Goal: Navigation & Orientation: Find specific page/section

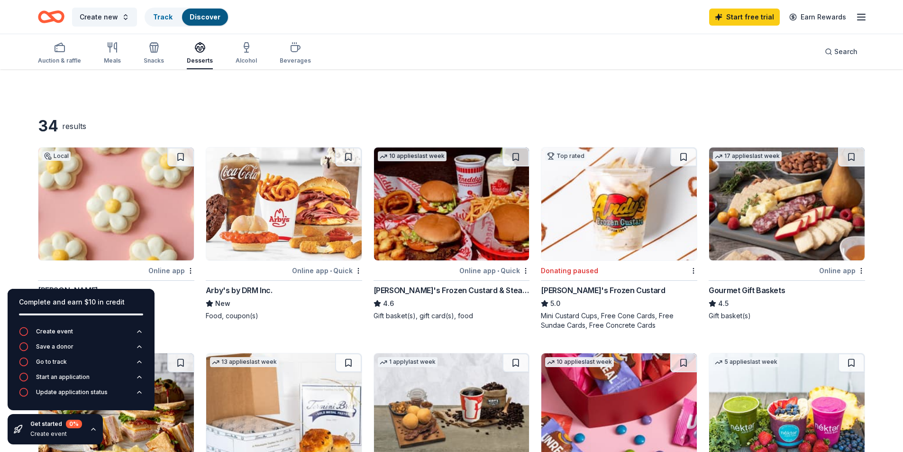
scroll to position [474, 0]
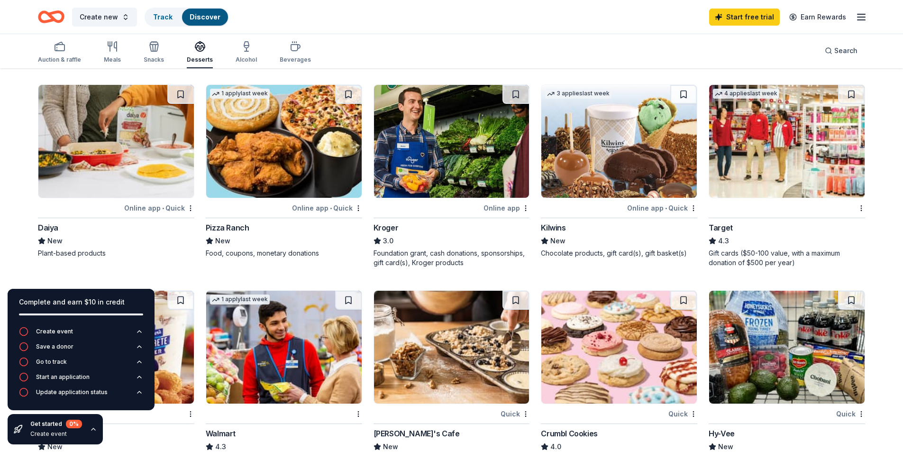
click at [861, 16] on icon "button" at bounding box center [861, 16] width 11 height 11
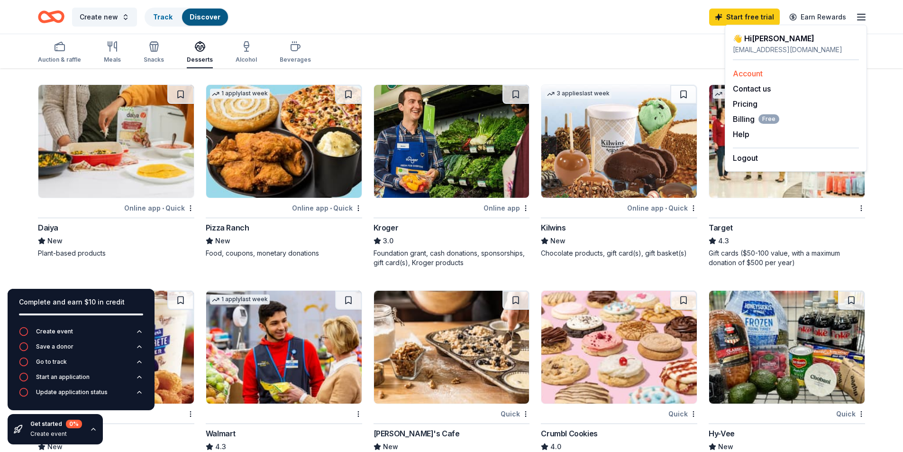
click at [755, 71] on link "Account" at bounding box center [748, 73] width 30 height 9
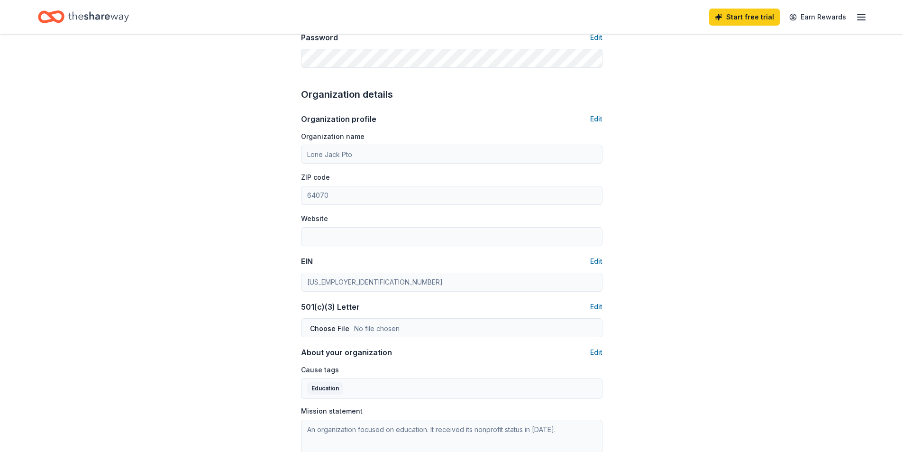
scroll to position [284, 0]
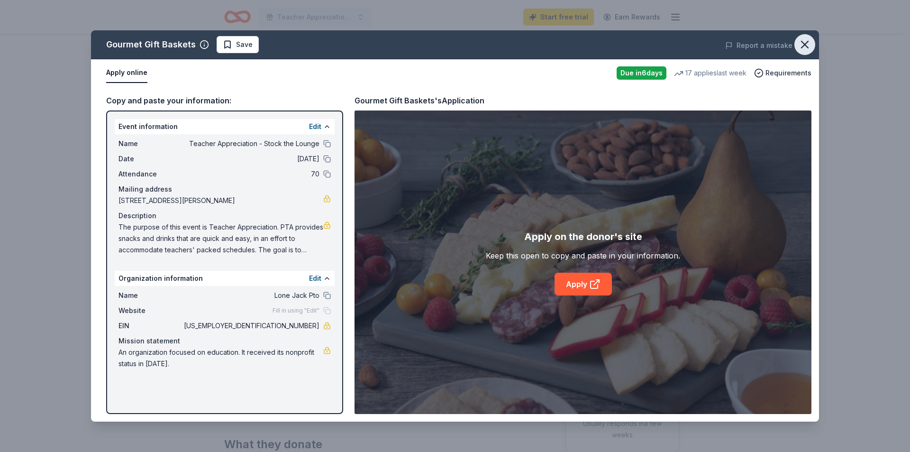
click at [800, 45] on icon "button" at bounding box center [804, 44] width 13 height 13
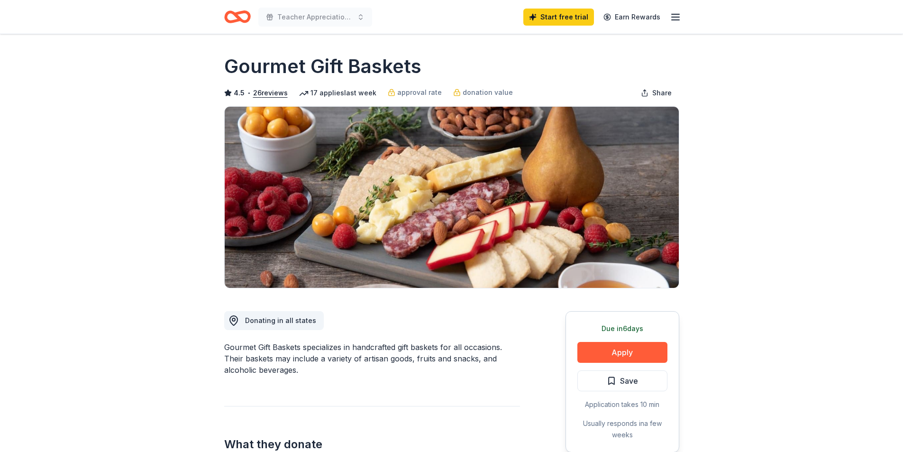
click at [234, 18] on icon "Home" at bounding box center [237, 17] width 27 height 22
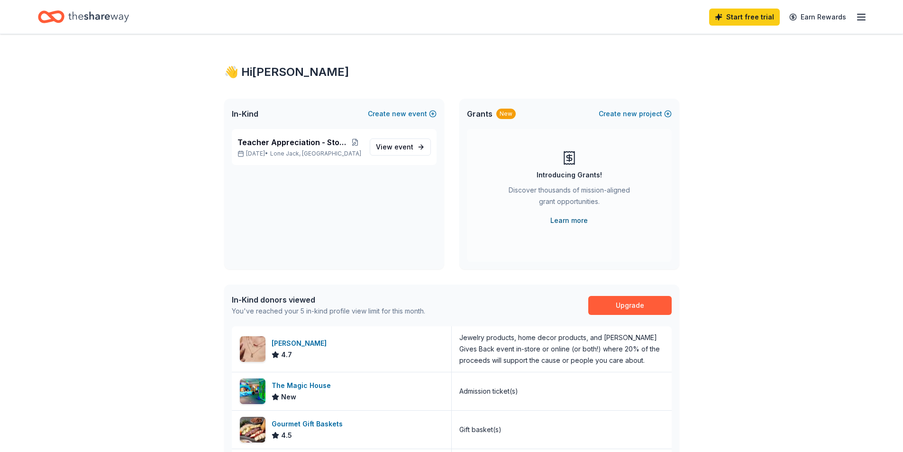
click at [565, 217] on link "Learn more" at bounding box center [568, 220] width 37 height 11
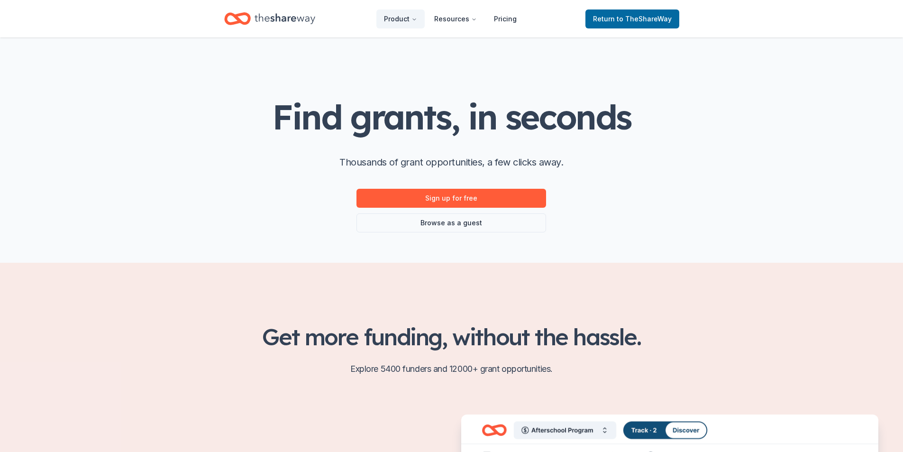
click at [630, 22] on span "to TheShareWay" at bounding box center [644, 19] width 55 height 8
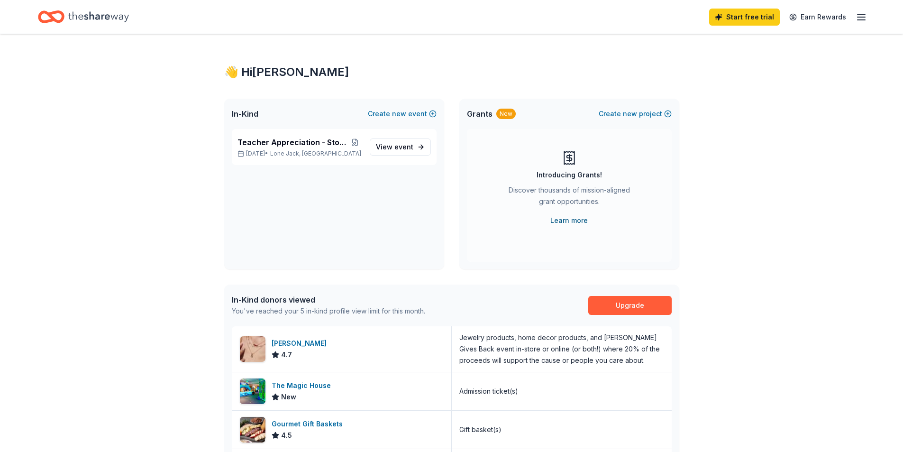
click at [566, 220] on link "Learn more" at bounding box center [568, 220] width 37 height 11
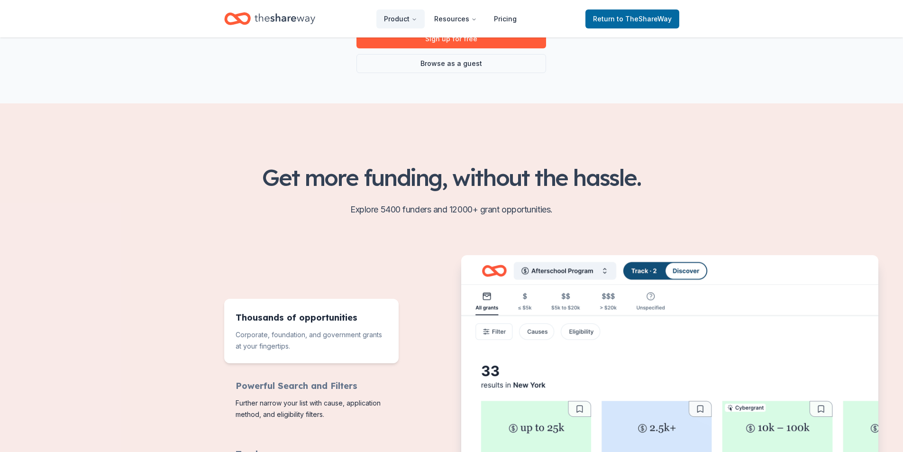
scroll to position [142, 0]
